Goal: Complete application form

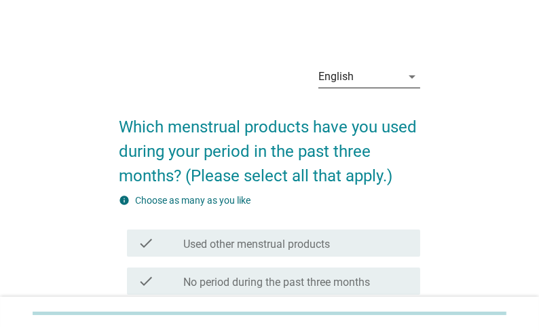
click at [408, 71] on icon "arrow_drop_down" at bounding box center [412, 77] width 16 height 16
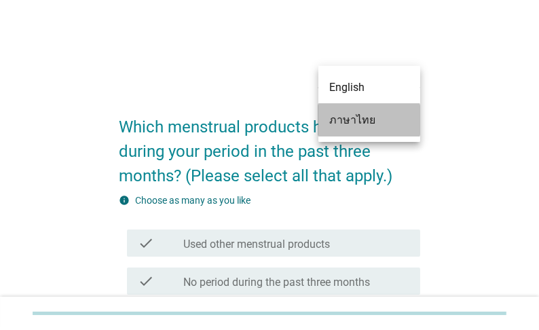
click at [367, 123] on div "ภาษาไทย" at bounding box center [369, 120] width 80 height 16
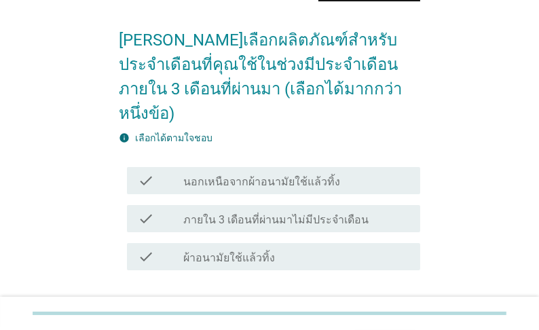
scroll to position [109, 0]
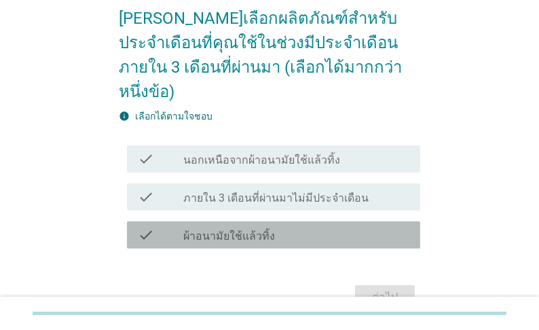
click at [251, 234] on label "ผ้าอนามัยใช้แล้วทิ้ง" at bounding box center [229, 237] width 92 height 14
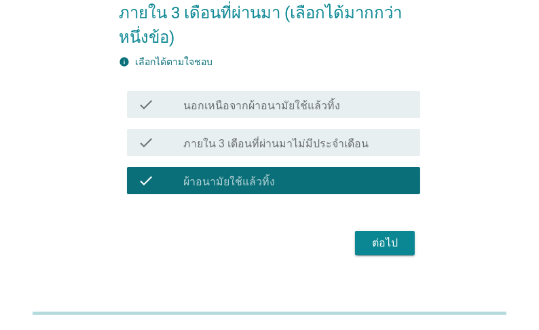
scroll to position [177, 0]
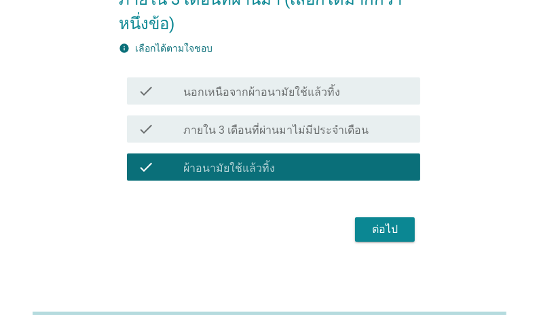
click at [370, 225] on div "ต่อไป" at bounding box center [385, 229] width 38 height 16
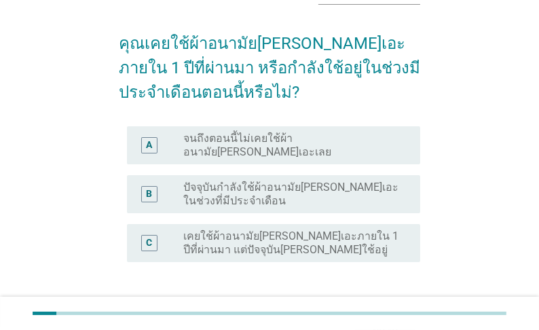
scroll to position [109, 0]
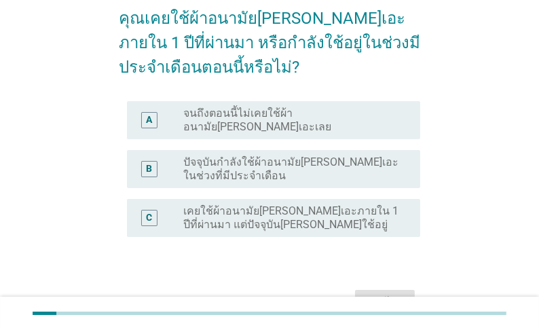
click at [296, 166] on label "ปัจจุบันกำลังใช้ผ้าอนามัย[PERSON_NAME]เอะในช่วงที่มีประจำเดือน" at bounding box center [290, 169] width 215 height 27
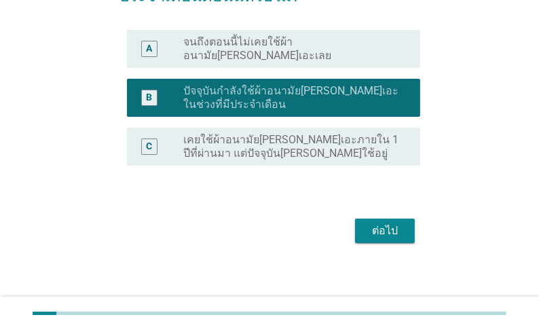
scroll to position [184, 0]
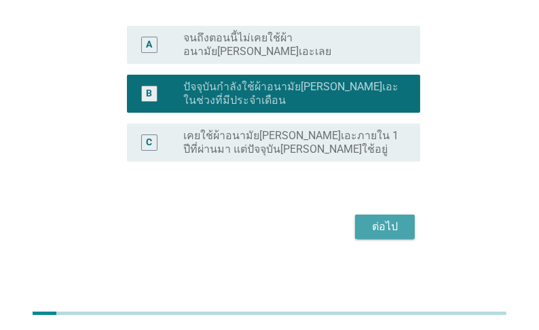
click at [385, 221] on div "ต่อไป" at bounding box center [385, 227] width 38 height 16
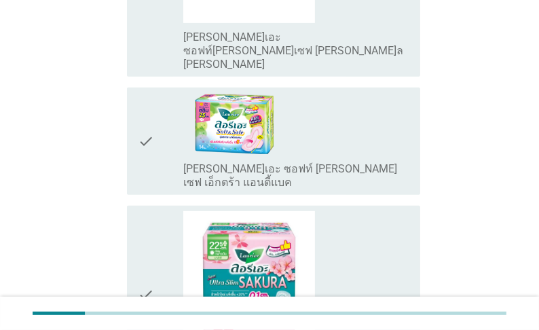
scroll to position [489, 0]
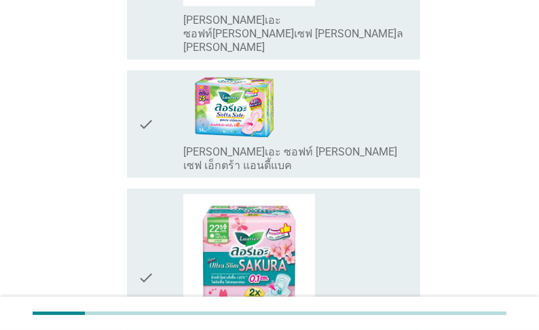
click at [292, 146] on label "[PERSON_NAME]เอะ ซอฟท์ [PERSON_NAME] เซฟ เอ็กตร้า แอนตี้แบค" at bounding box center [296, 158] width 226 height 27
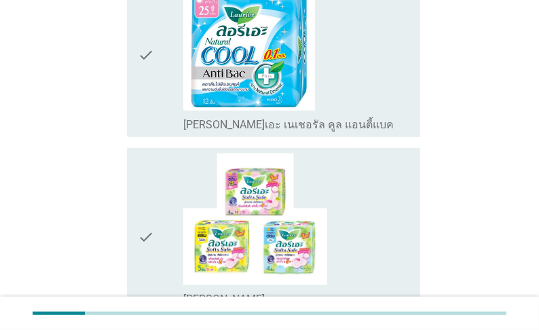
scroll to position [924, 0]
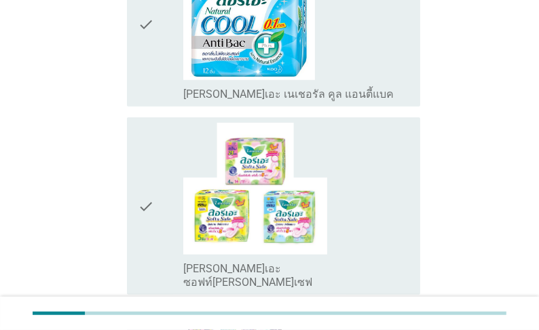
click at [334, 204] on div "check_box_outline_blank [PERSON_NAME]เอะ ซอฟท์[PERSON_NAME]เซฟ" at bounding box center [296, 206] width 226 height 166
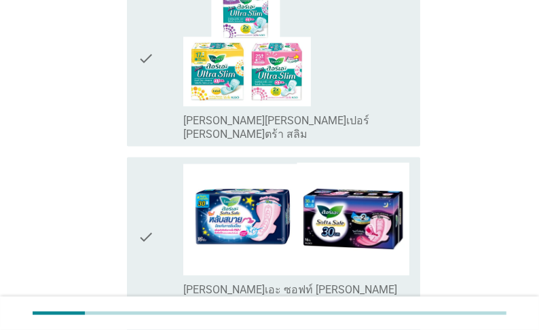
scroll to position [1739, 0]
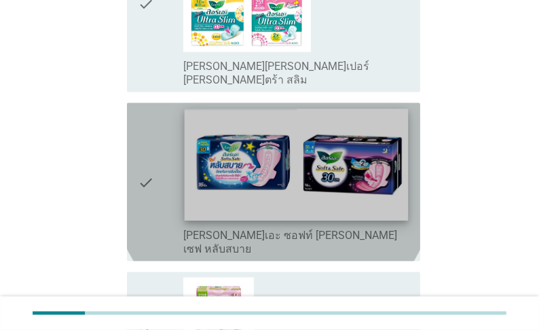
click at [322, 151] on img at bounding box center [296, 164] width 224 height 111
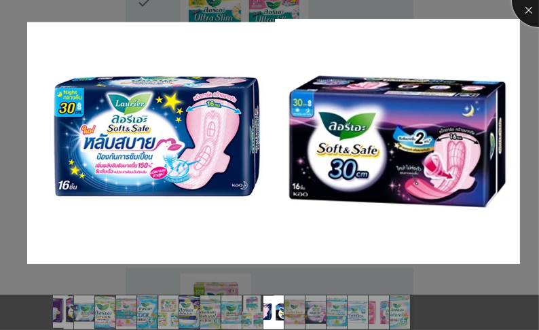
click at [528, 14] on div at bounding box center [539, 0] width 54 height 54
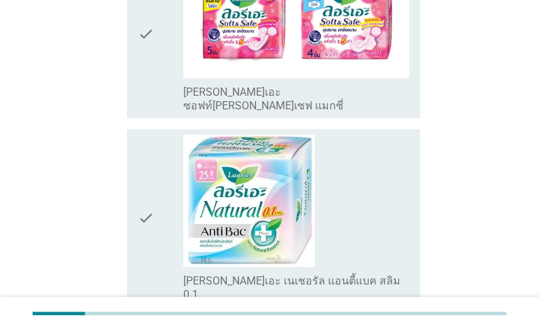
scroll to position [2772, 0]
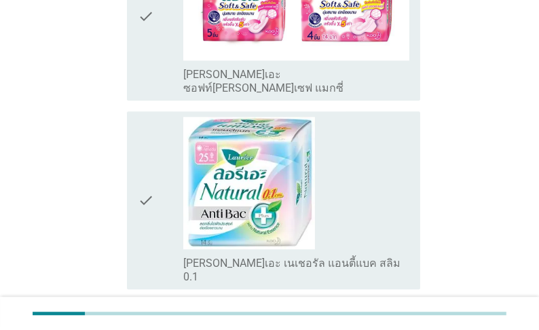
click at [302, 257] on label "[PERSON_NAME]เอะ เนเชอรัล แอนตี้แบค สลิม 0.1" at bounding box center [296, 270] width 226 height 27
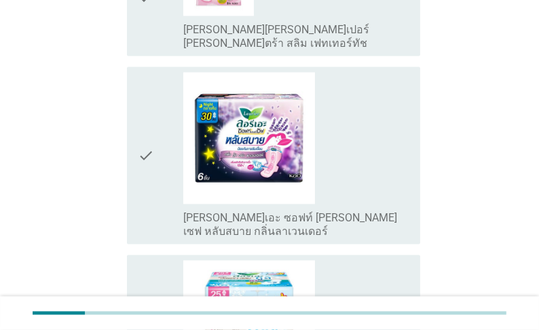
scroll to position [2065, 0]
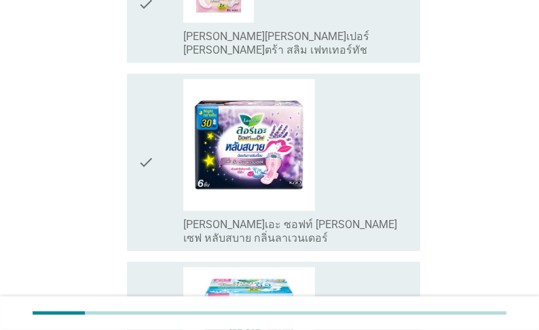
click at [371, 218] on label "[PERSON_NAME]เอะ ซอฟท์ [PERSON_NAME] เซฟ หลับสบาย กลิ่นลาเวนเดอร์" at bounding box center [296, 231] width 226 height 27
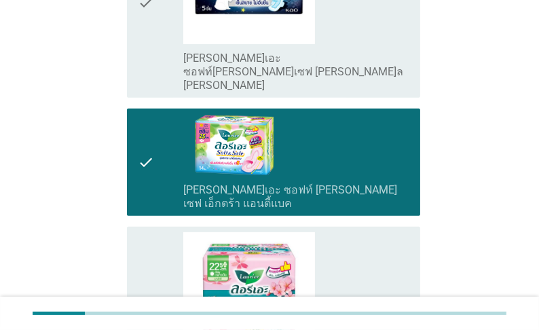
scroll to position [435, 0]
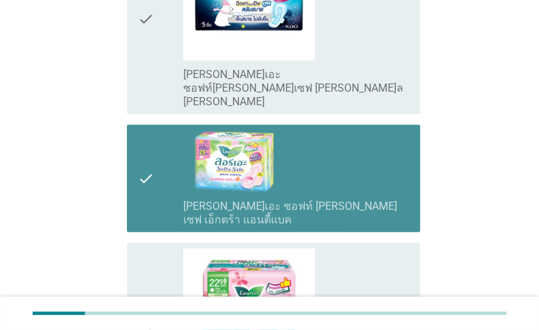
click at [350, 221] on label "[PERSON_NAME]เอะ ซอฟท์ [PERSON_NAME] เซฟ เอ็กตร้า แอนตี้แบค" at bounding box center [296, 213] width 226 height 27
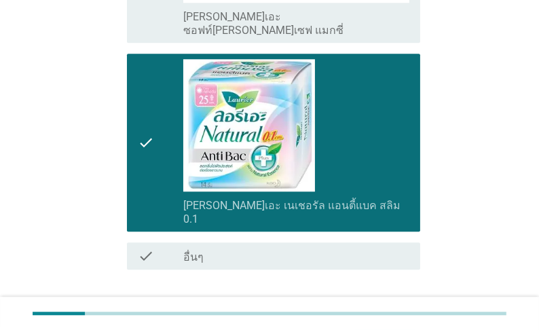
scroll to position [2832, 0]
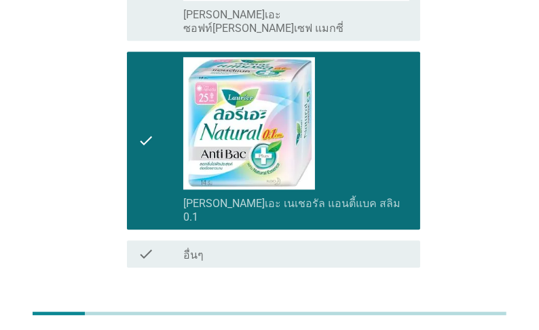
click at [376, 308] on div "ต่อไป" at bounding box center [385, 316] width 38 height 16
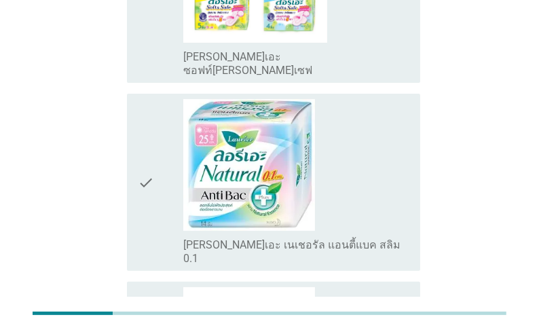
scroll to position [323, 0]
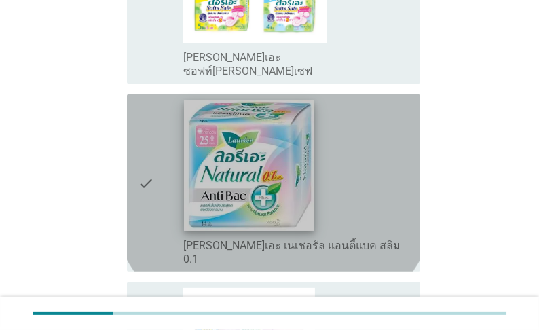
click at [188, 154] on img at bounding box center [249, 166] width 130 height 130
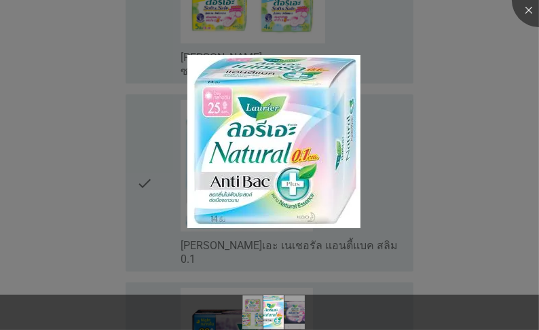
click at [472, 197] on div at bounding box center [269, 165] width 539 height 330
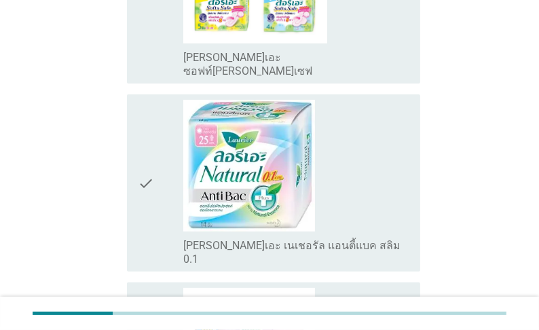
click at [348, 239] on label "[PERSON_NAME]เอะ เนเชอรัล แอนตี้แบค สลิม 0.1" at bounding box center [296, 252] width 226 height 27
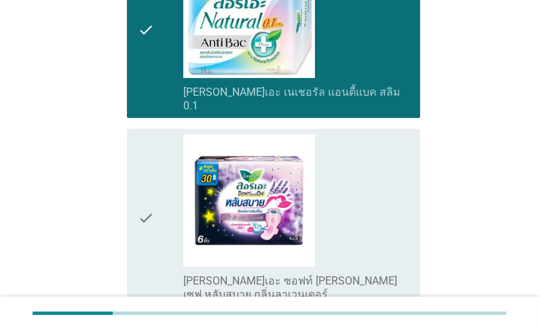
scroll to position [595, 0]
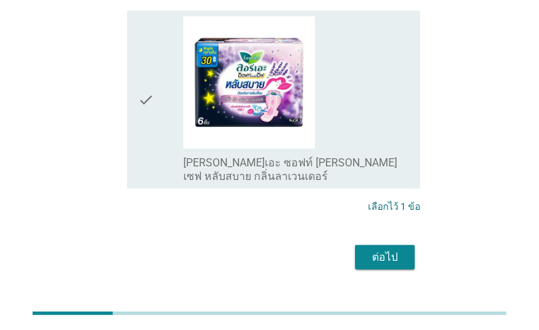
click at [377, 249] on div "ต่อไป" at bounding box center [385, 257] width 38 height 16
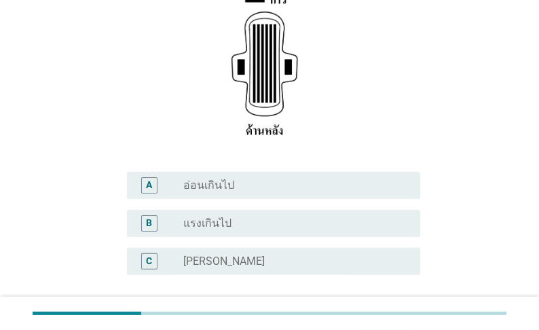
scroll to position [272, 0]
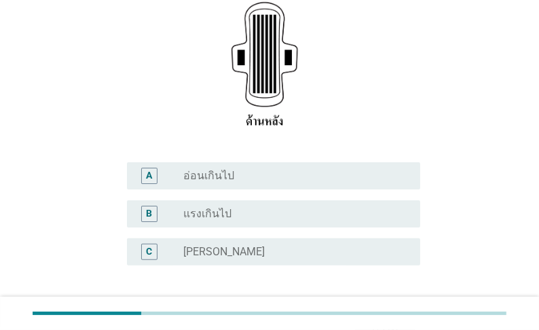
click at [205, 245] on label "[PERSON_NAME]" at bounding box center [224, 252] width 82 height 14
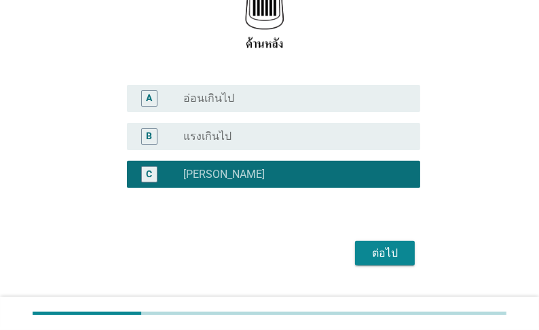
scroll to position [352, 0]
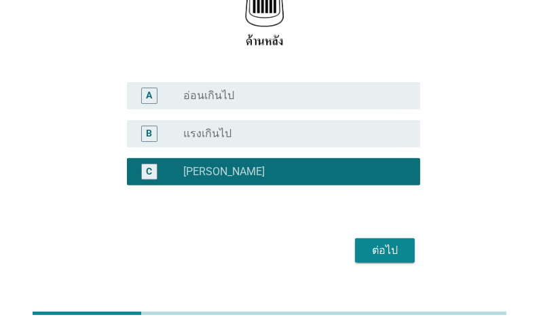
click at [379, 243] on div "ต่อไป" at bounding box center [385, 251] width 38 height 16
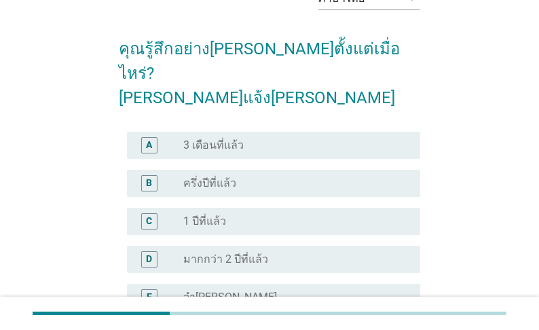
scroll to position [109, 0]
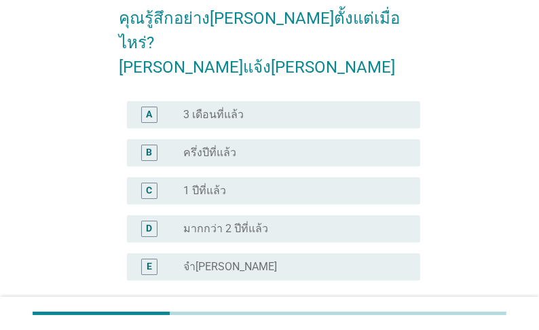
click at [204, 260] on label "จำ[PERSON_NAME]" at bounding box center [230, 267] width 94 height 14
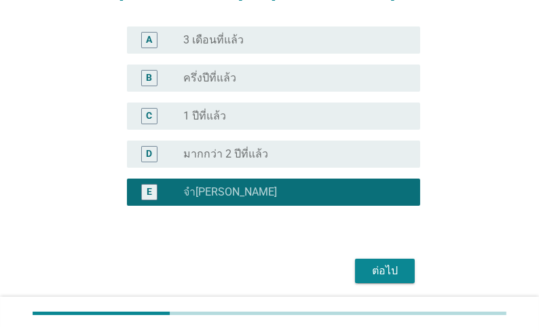
scroll to position [203, 0]
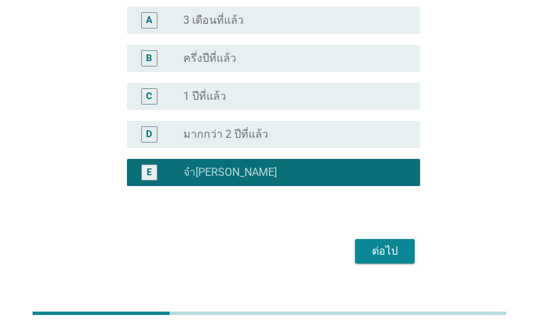
click at [380, 243] on div "ต่อไป" at bounding box center [385, 251] width 38 height 16
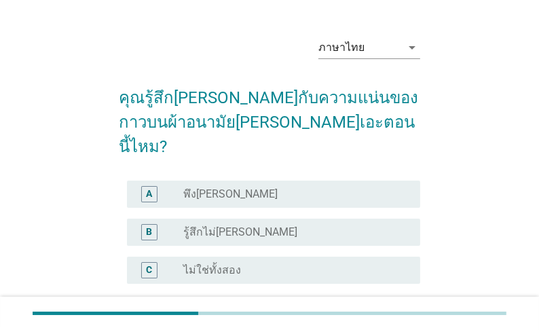
scroll to position [54, 0]
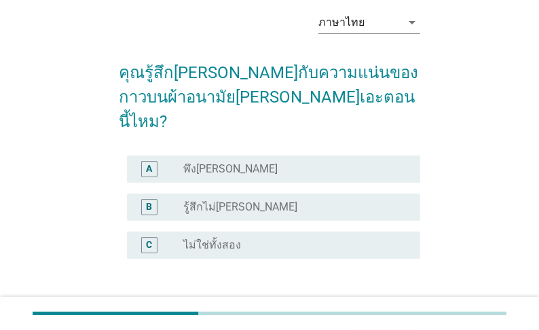
click at [204, 200] on label "รู้สึกไม่[PERSON_NAME]" at bounding box center [240, 207] width 114 height 14
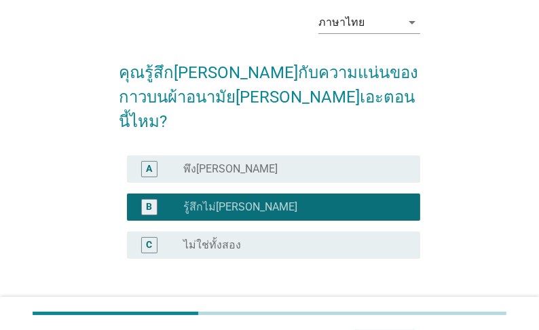
click at [232, 162] on label "พึง[PERSON_NAME]" at bounding box center [230, 169] width 94 height 14
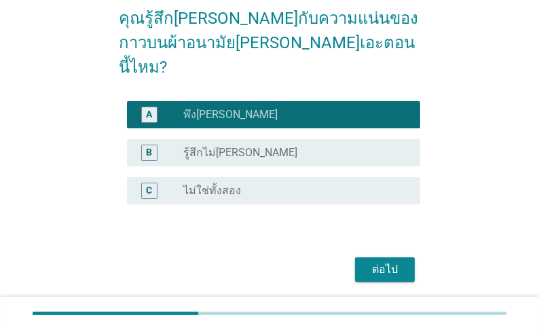
scroll to position [127, 0]
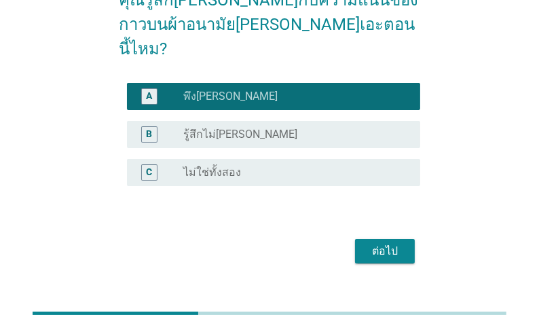
click at [397, 243] on div "ต่อไป" at bounding box center [385, 251] width 38 height 16
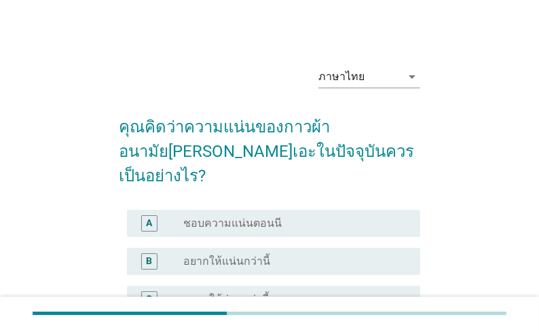
scroll to position [54, 0]
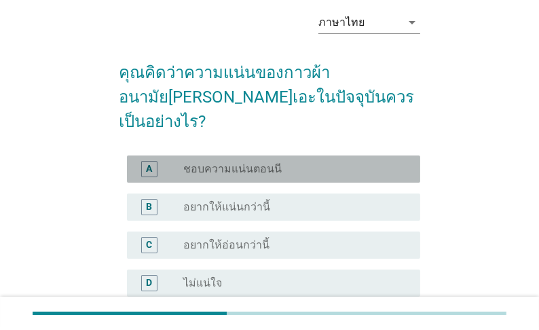
click at [256, 162] on label "ชอบความแน่นตอนนี" at bounding box center [232, 169] width 99 height 14
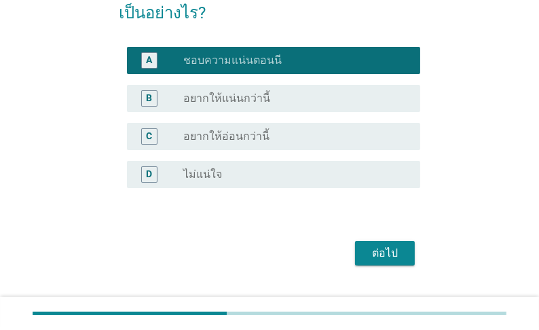
scroll to position [165, 0]
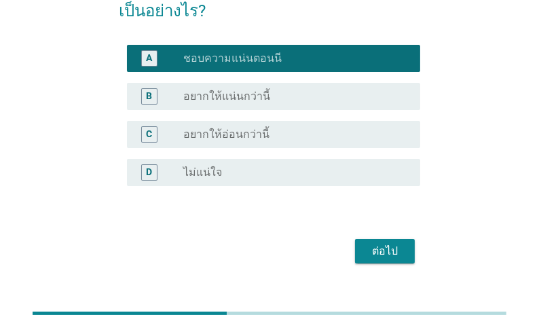
click at [380, 243] on div "ต่อไป" at bounding box center [385, 251] width 38 height 16
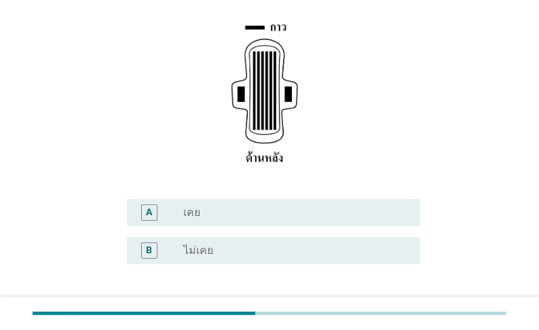
scroll to position [272, 0]
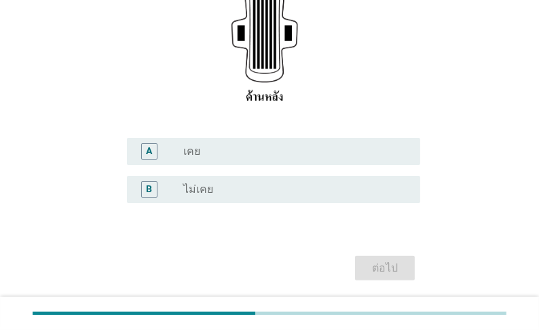
click at [213, 190] on label "ไม่เคย" at bounding box center [198, 190] width 30 height 14
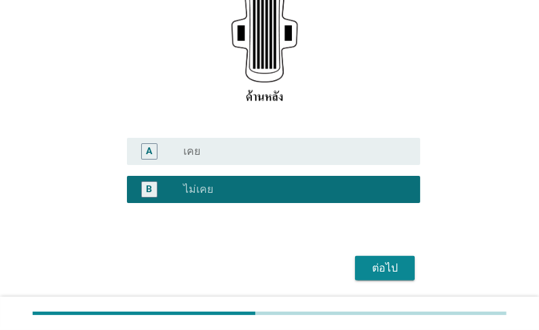
click at [397, 272] on div "ต่อไป" at bounding box center [385, 268] width 38 height 16
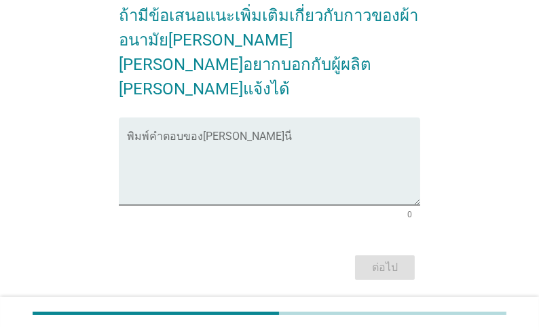
scroll to position [135, 0]
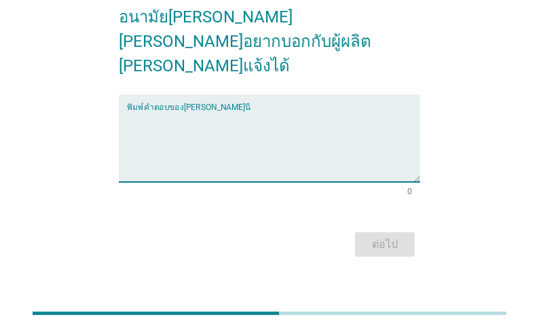
click at [250, 111] on textarea "พิมพ์คำตอบของคุณ ที่นี่" at bounding box center [273, 146] width 293 height 71
type textarea "w"
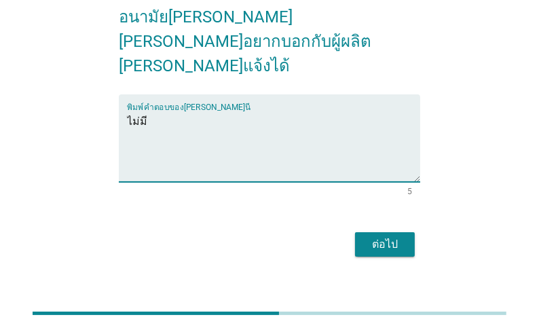
type textarea "ไม่มี"
click at [390, 236] on div "ต่อไป" at bounding box center [385, 244] width 38 height 16
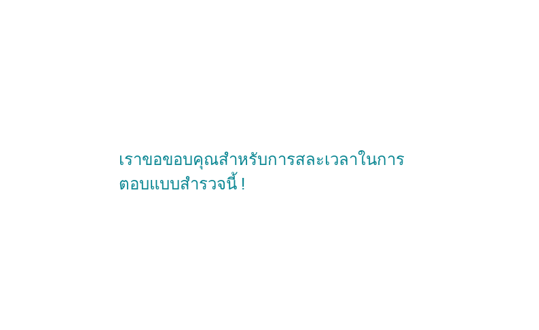
scroll to position [0, 0]
